Goal: Communication & Community: Share content

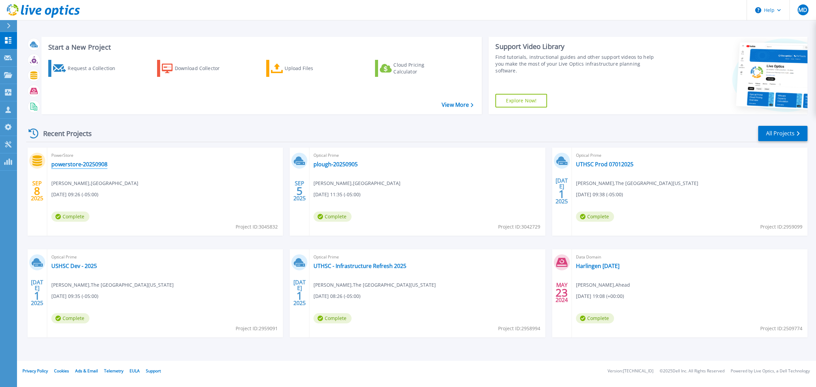
click at [73, 162] on link "powerstore-20250908" at bounding box center [79, 164] width 56 height 7
click at [324, 164] on link "plough-20250905" at bounding box center [335, 164] width 44 height 7
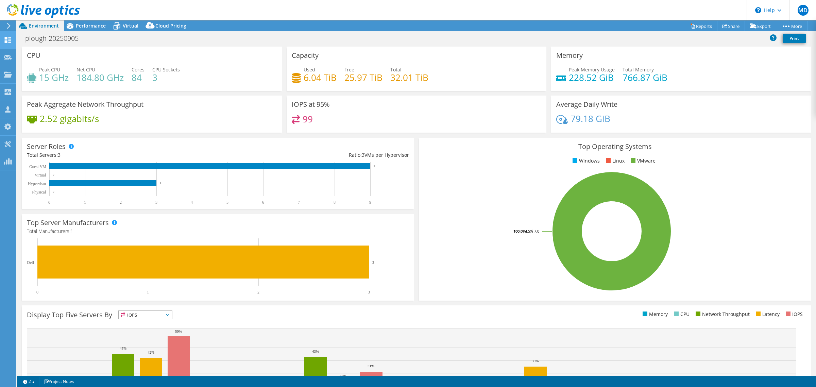
select select "USD"
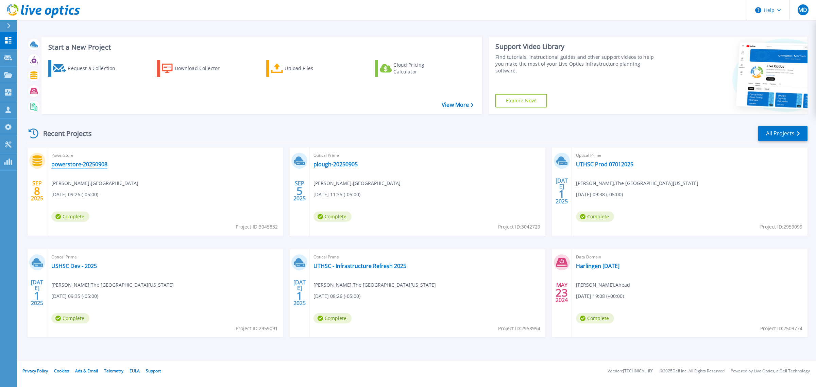
click at [77, 165] on link "powerstore-20250908" at bounding box center [79, 164] width 56 height 7
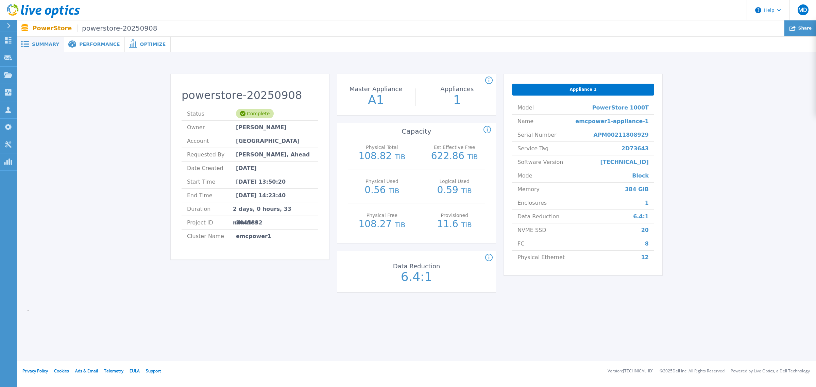
click at [804, 30] on div "Share" at bounding box center [800, 28] width 32 height 16
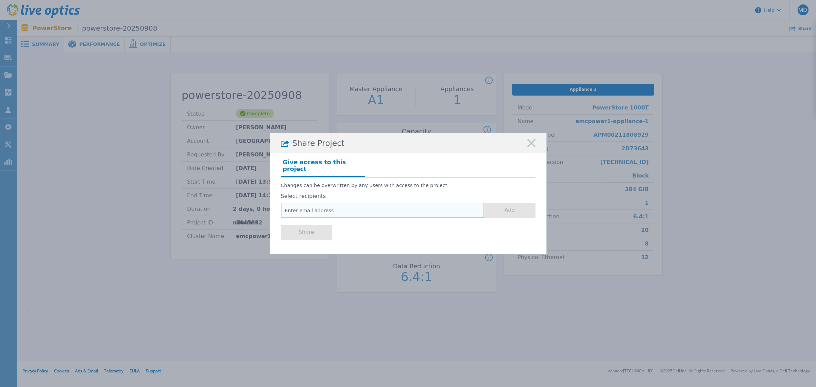
click at [330, 208] on input "email" at bounding box center [382, 210] width 203 height 15
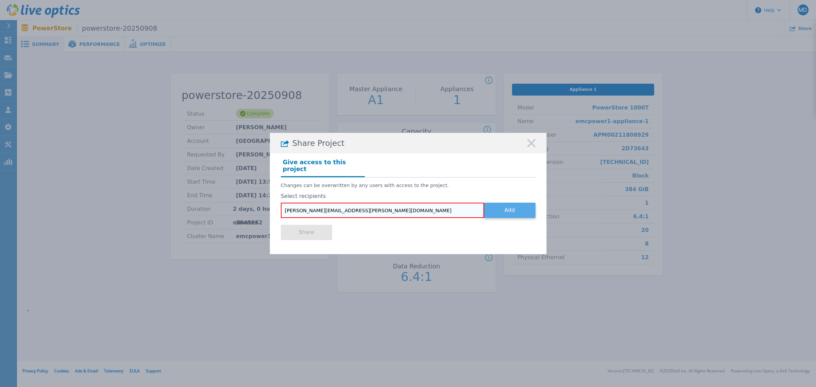
type input "ryan.zeiger@dell.com"
click at [495, 206] on button "Add" at bounding box center [509, 210] width 51 height 15
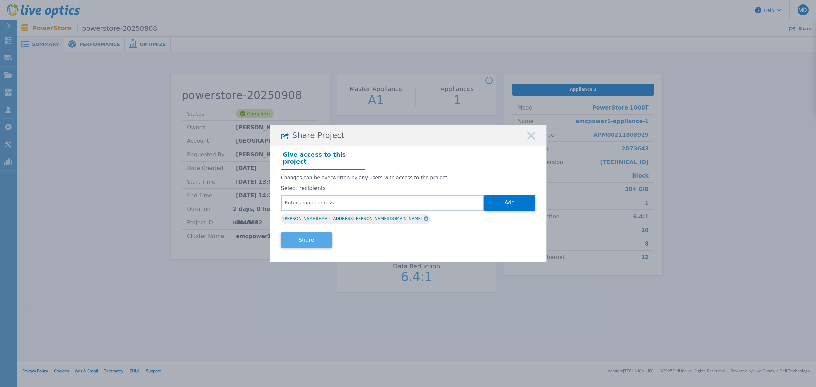
click at [305, 232] on button "Share" at bounding box center [306, 239] width 51 height 15
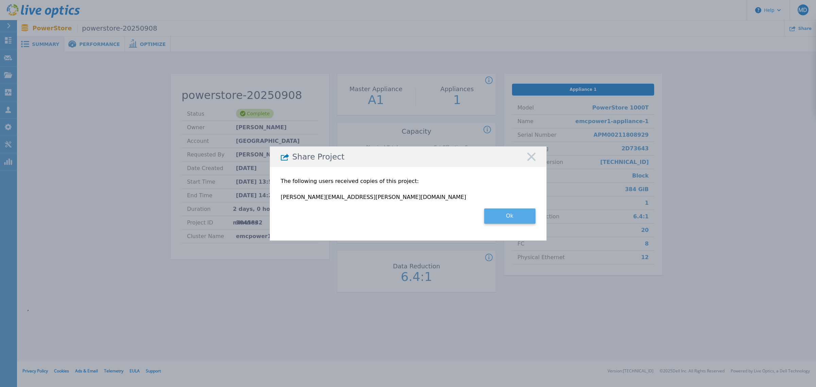
click at [517, 218] on button "Ok" at bounding box center [509, 215] width 51 height 15
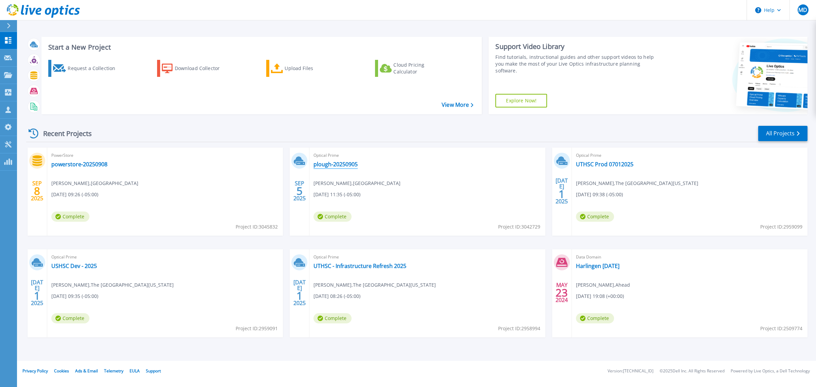
click at [339, 162] on link "plough-20250905" at bounding box center [335, 164] width 44 height 7
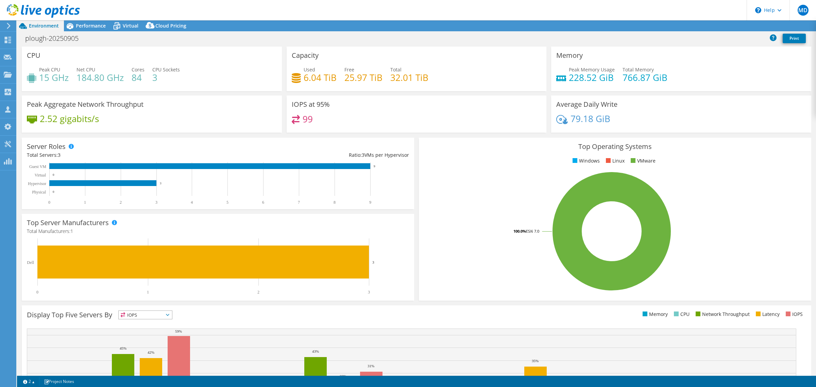
select select "USD"
click at [722, 23] on icon at bounding box center [724, 25] width 5 height 5
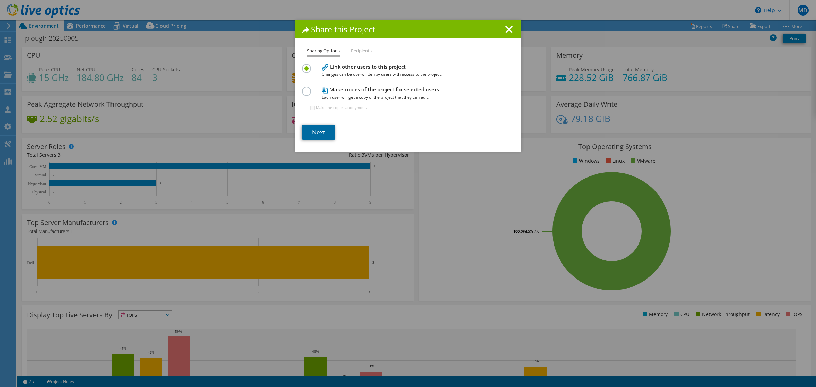
click at [313, 131] on link "Next" at bounding box center [318, 132] width 33 height 15
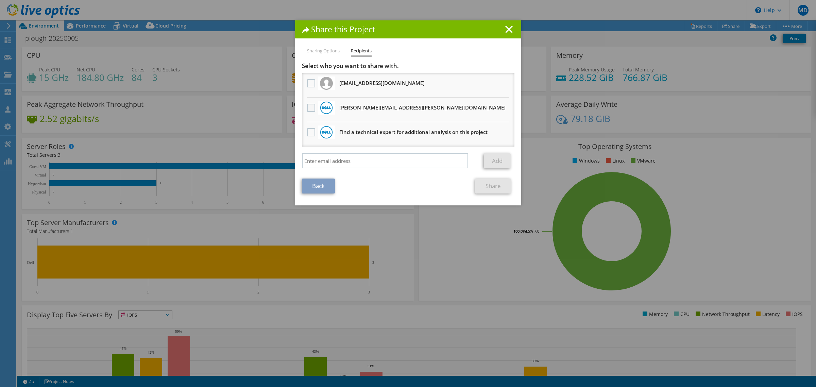
click at [309, 107] on label at bounding box center [312, 108] width 10 height 8
click at [0, 0] on input "checkbox" at bounding box center [0, 0] width 0 height 0
click at [490, 186] on link "Share" at bounding box center [493, 186] width 36 height 15
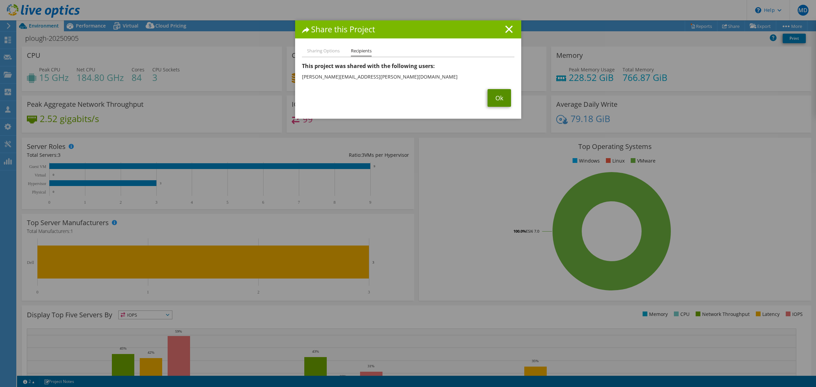
click at [497, 93] on link "Ok" at bounding box center [499, 98] width 23 height 18
